Goal: Find specific page/section: Find specific page/section

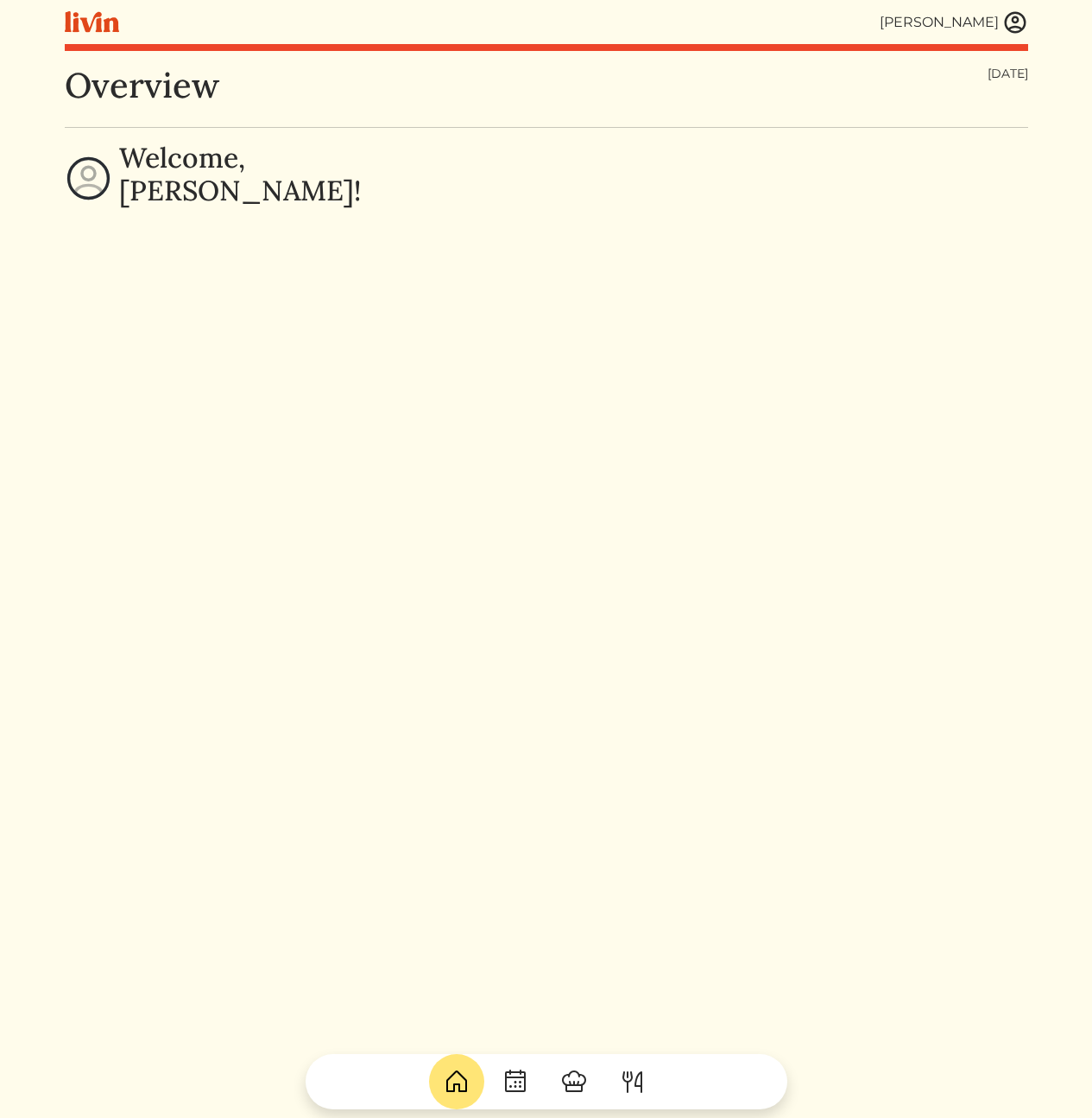
click at [1005, 27] on img at bounding box center [1015, 23] width 26 height 26
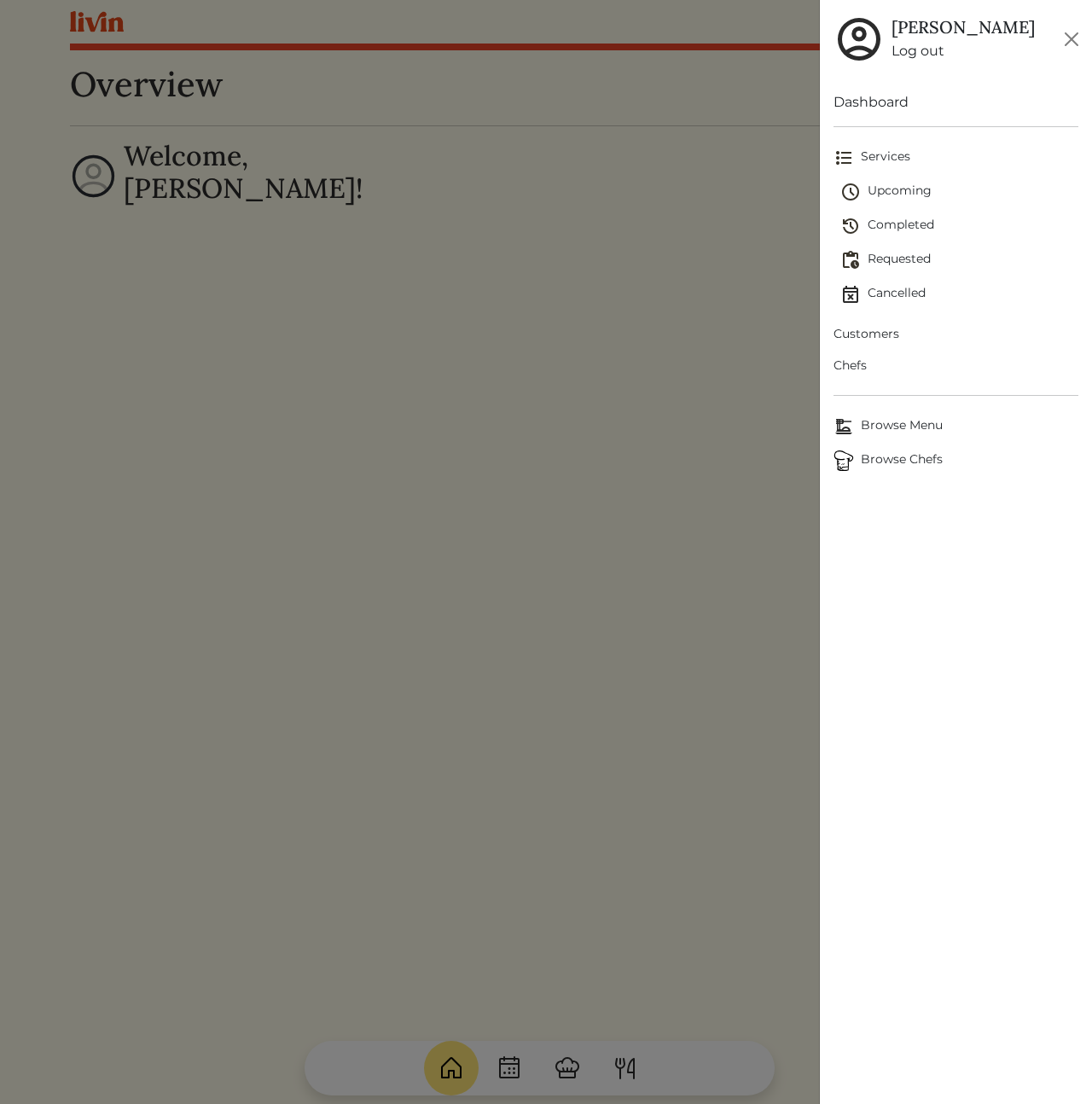
click at [874, 338] on span "Customers" at bounding box center [955, 334] width 244 height 18
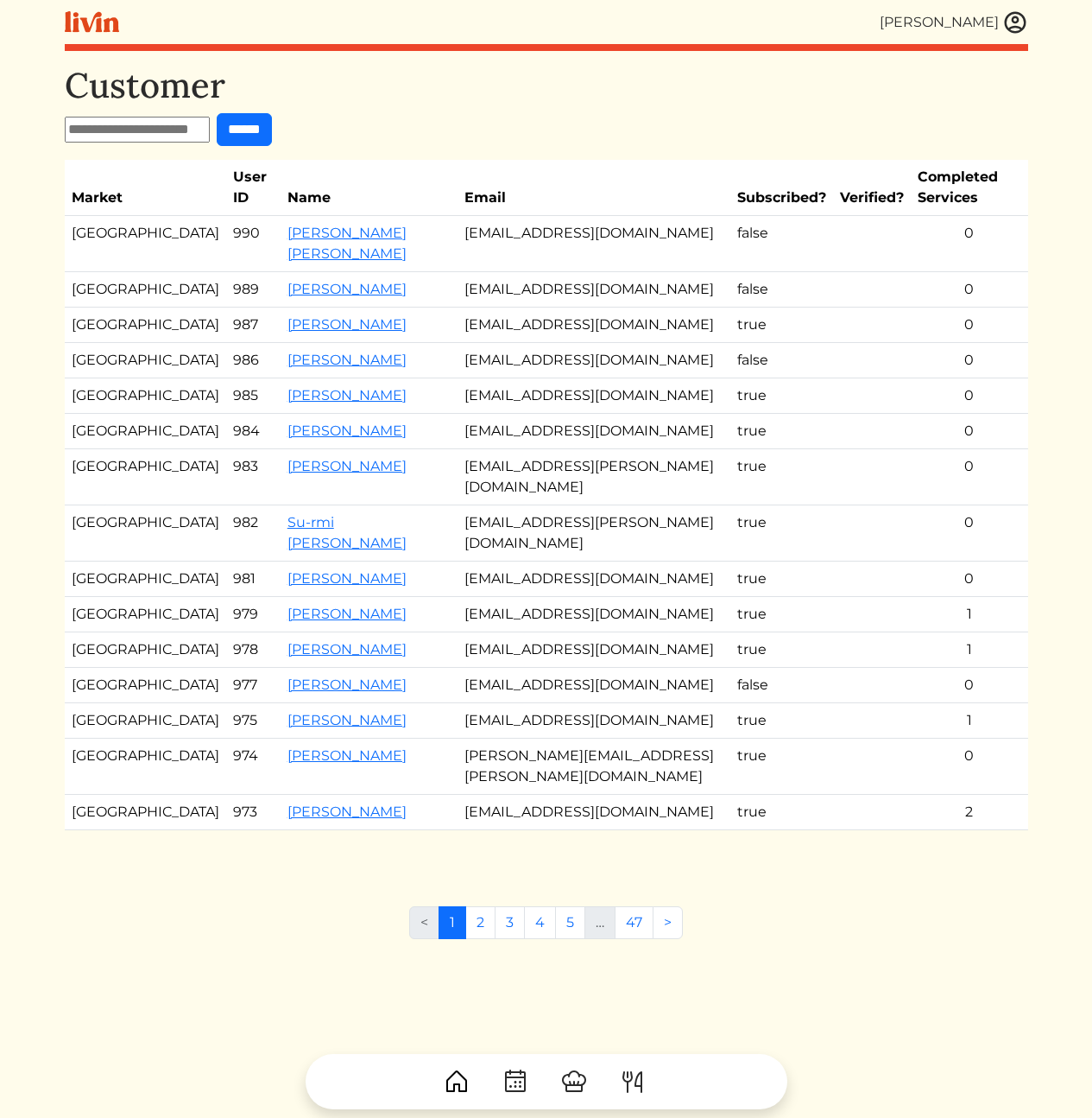
click at [529, 450] on td "[EMAIL_ADDRESS][DOMAIN_NAME]" at bounding box center [593, 432] width 273 height 35
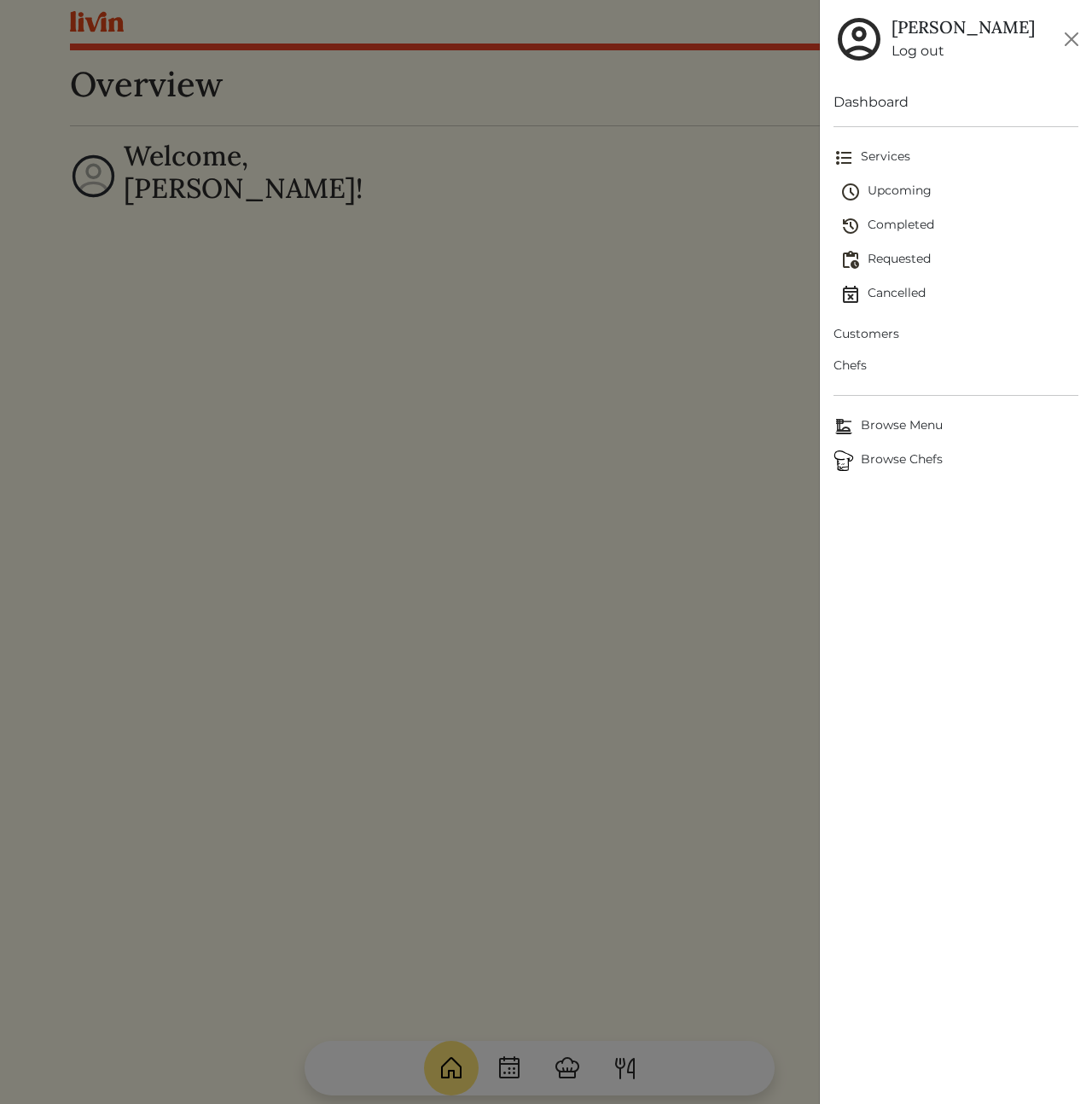
click at [448, 460] on div at bounding box center [546, 552] width 1092 height 1104
click at [447, 553] on div at bounding box center [546, 552] width 1092 height 1104
